Goal: Book appointment/travel/reservation

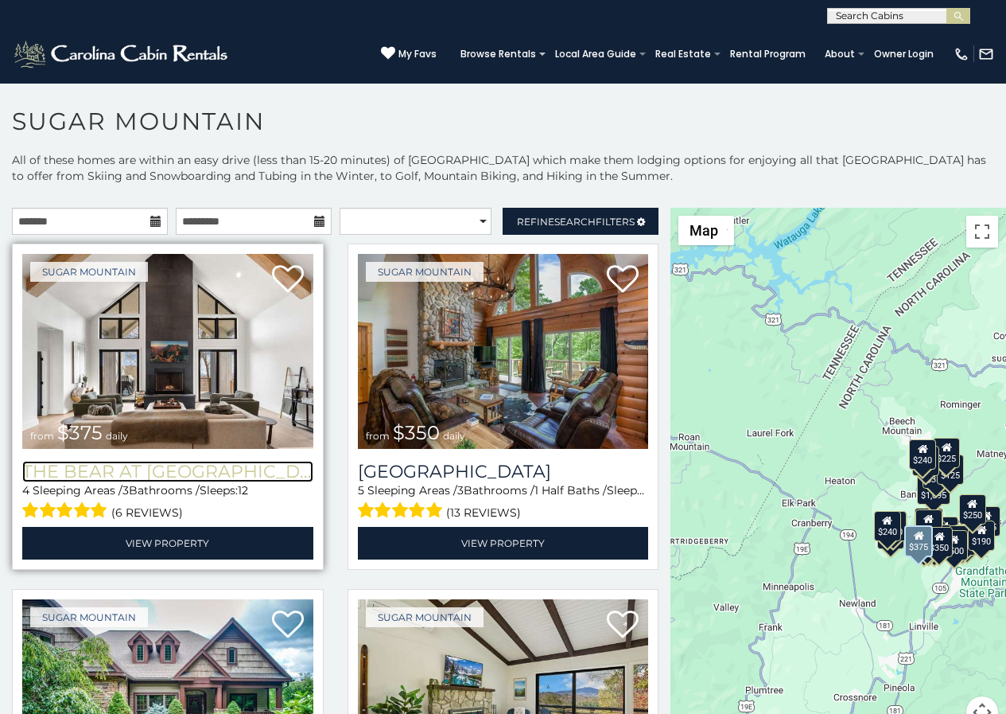
click at [23, 461] on h3 "The Bear At Sugar Mountain" at bounding box center [167, 471] width 291 height 21
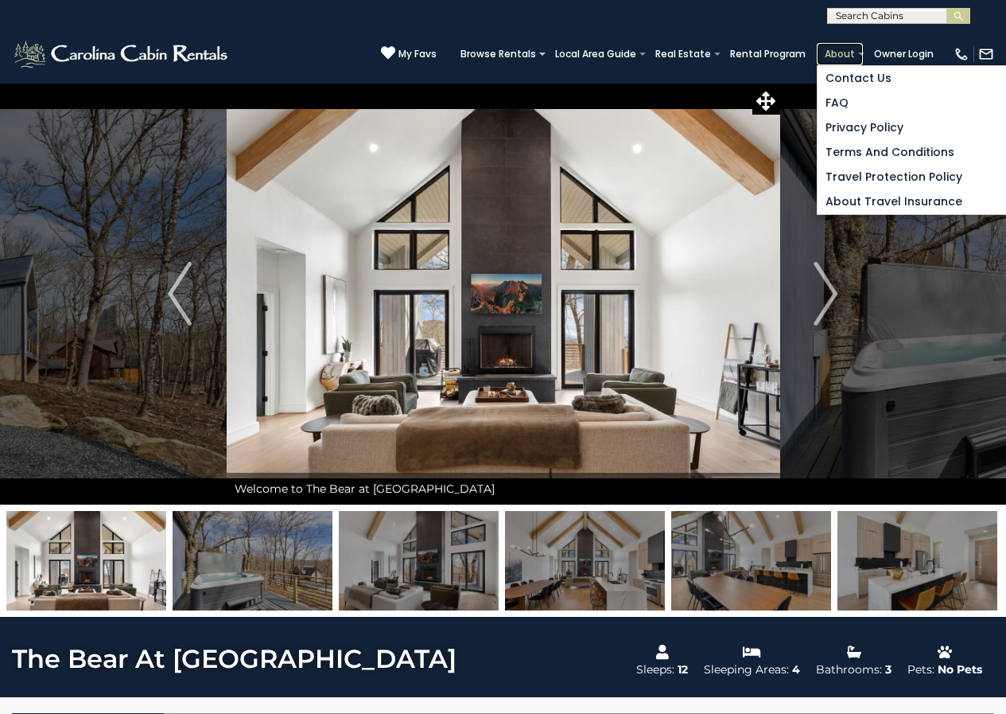
click at [838, 59] on link "About" at bounding box center [840, 54] width 46 height 22
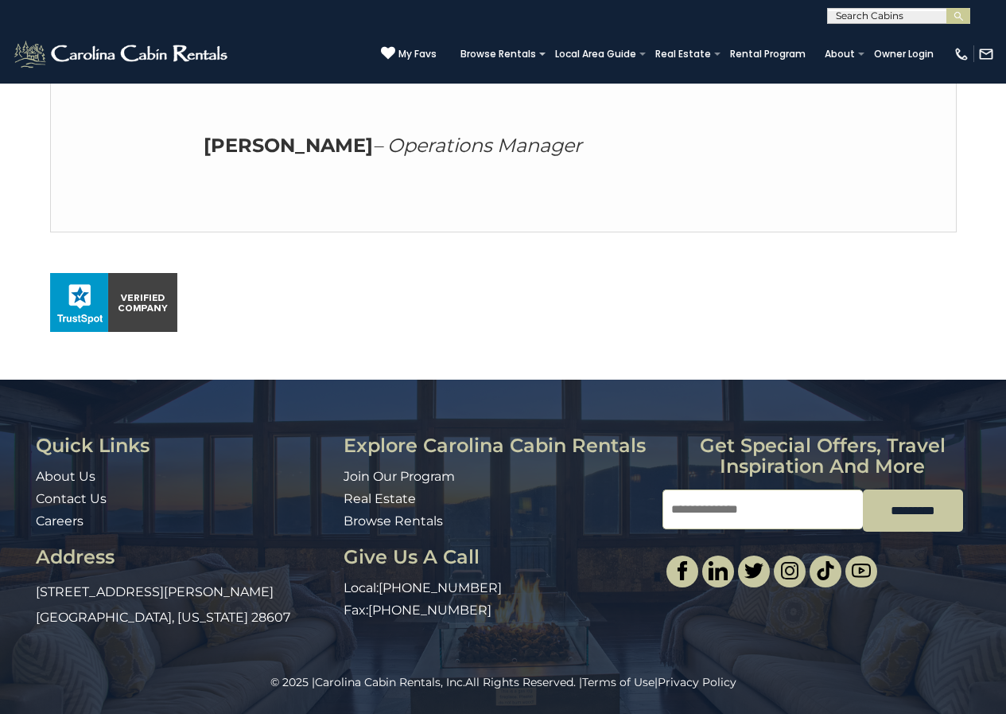
scroll to position [966, 0]
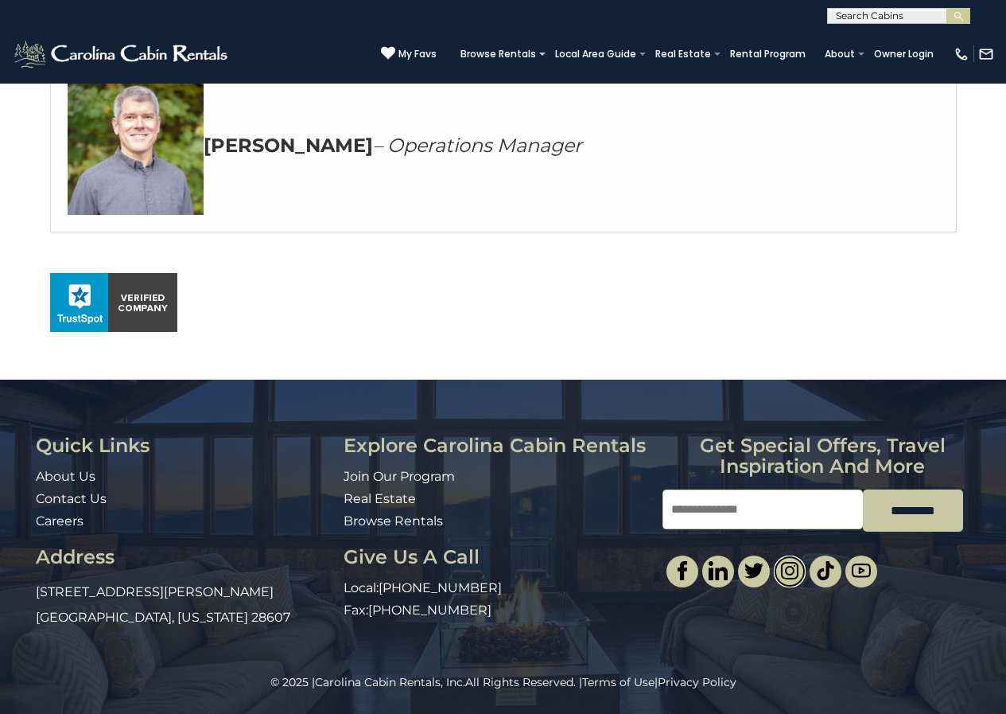
click at [781, 566] on img at bounding box center [789, 570] width 19 height 19
